Goal: Task Accomplishment & Management: Manage account settings

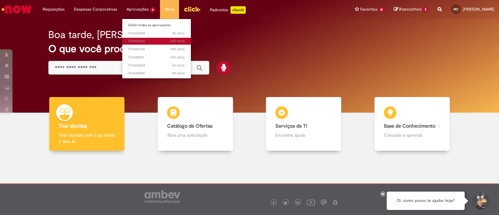
click at [143, 40] on span "23h atrás 23 horas atrás R13459646" at bounding box center [157, 41] width 56 height 5
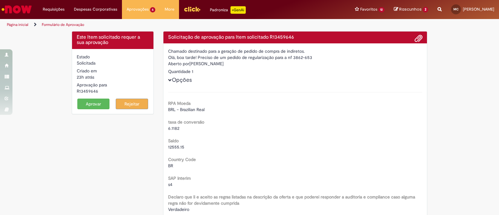
click at [89, 102] on button "Aprovar" at bounding box center [93, 104] width 32 height 11
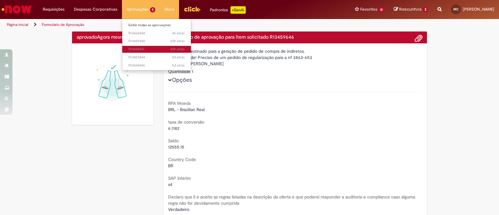
click at [147, 49] on span "23h atrás 23 horas atrás R13440431" at bounding box center [157, 49] width 56 height 5
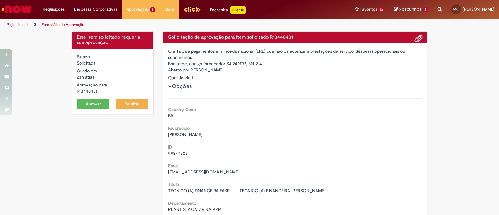
click at [94, 104] on button "Aprovar" at bounding box center [93, 104] width 32 height 11
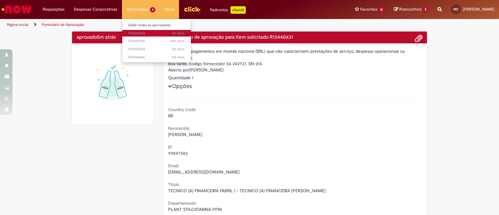
click at [142, 33] on span "4h atrás 4 horas atrás R13462048" at bounding box center [157, 33] width 56 height 5
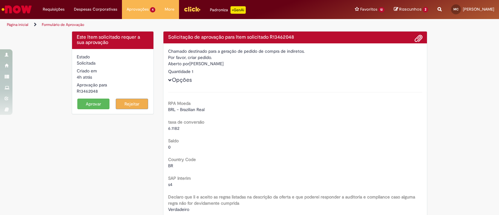
drag, startPoint x: 92, startPoint y: 104, endPoint x: 162, endPoint y: 110, distance: 70.4
click at [92, 103] on button "Aprovar" at bounding box center [93, 104] width 32 height 11
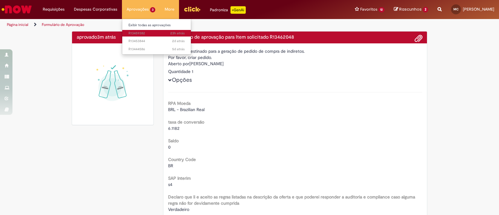
click at [144, 35] on span "23h atrás 23 horas atrás R13459382" at bounding box center [157, 33] width 56 height 5
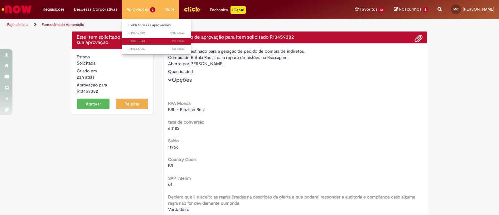
click at [137, 40] on span "2d atrás 2 dias atrás R13453844" at bounding box center [157, 41] width 56 height 5
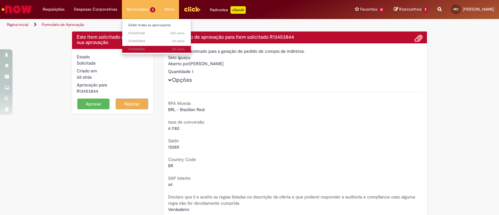
click at [138, 51] on span "5d atrás 5 dias atrás R13444586" at bounding box center [157, 49] width 56 height 5
